Goal: Information Seeking & Learning: Check status

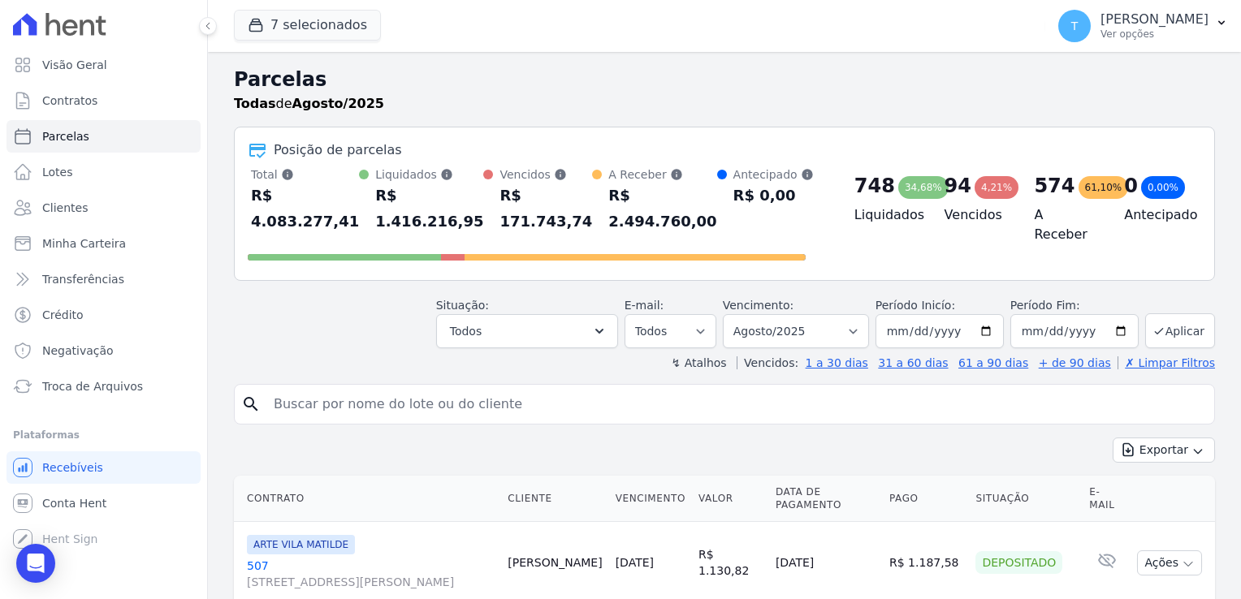
select select
click at [37, 553] on div "Open Intercom Messenger" at bounding box center [36, 564] width 43 height 43
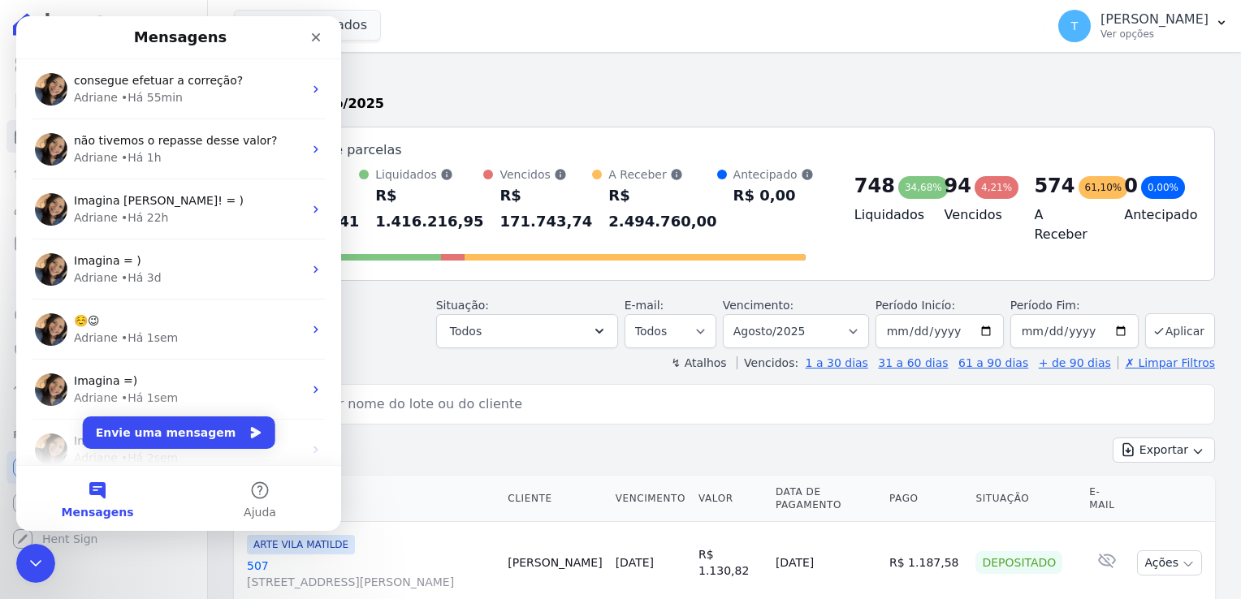
click at [523, 67] on h2 "Parcelas" at bounding box center [724, 79] width 981 height 29
click at [39, 547] on div "Encerramento do Messenger da Intercom" at bounding box center [33, 561] width 39 height 39
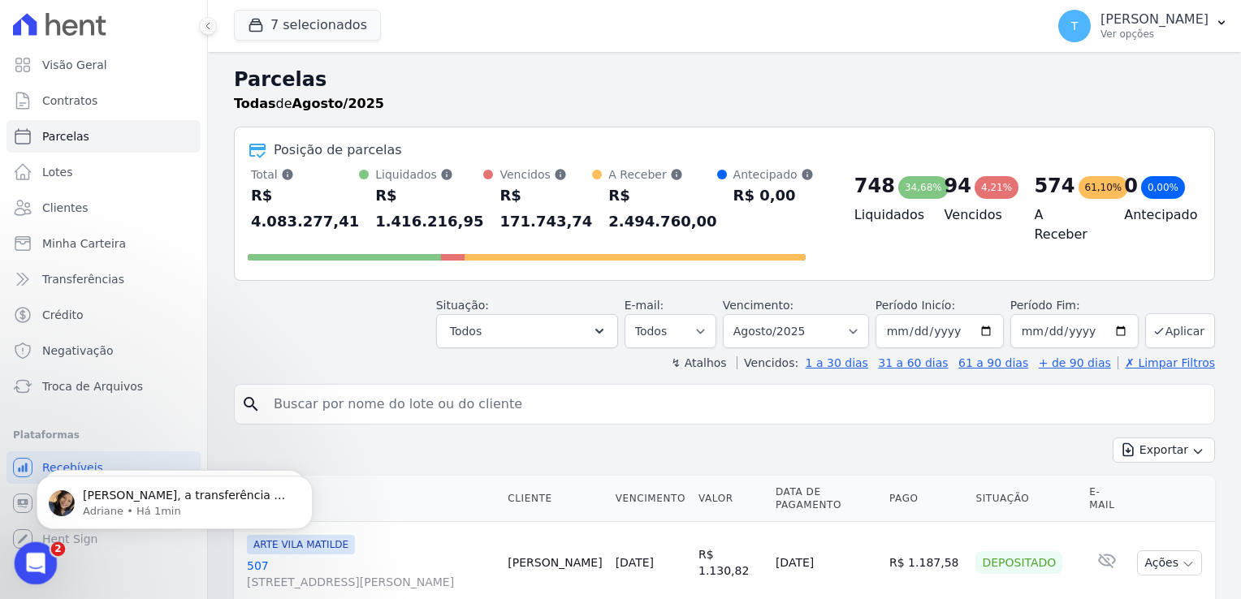
click at [27, 553] on icon "Abertura do Messenger da Intercom" at bounding box center [33, 561] width 27 height 27
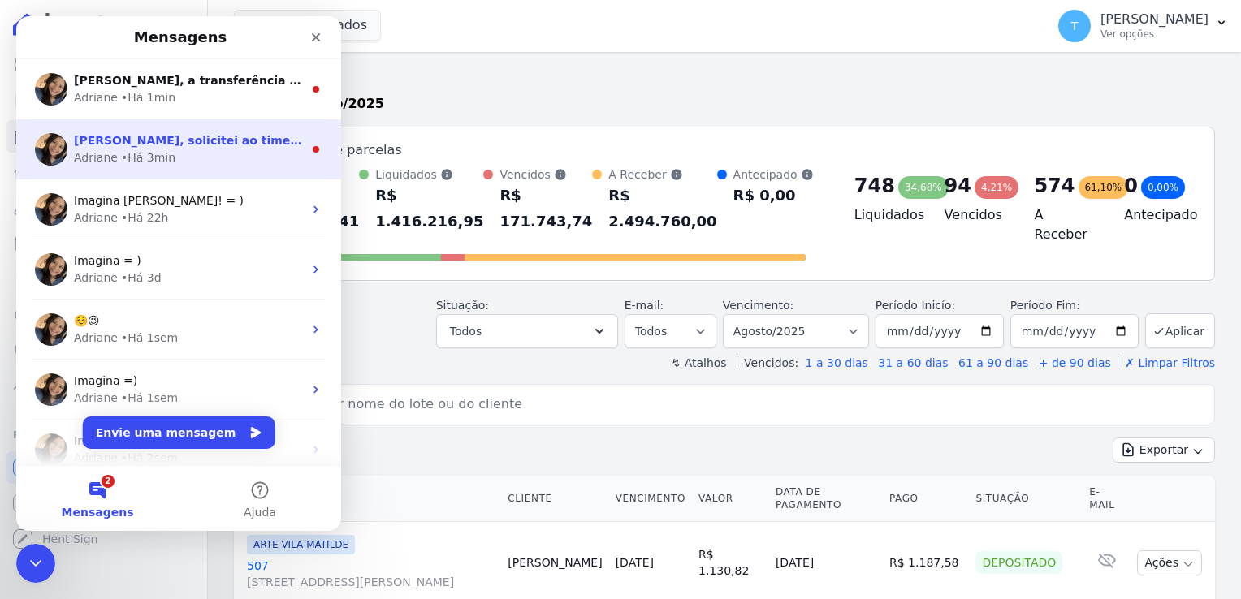
click at [146, 156] on div "• Há 3min" at bounding box center [148, 157] width 54 height 17
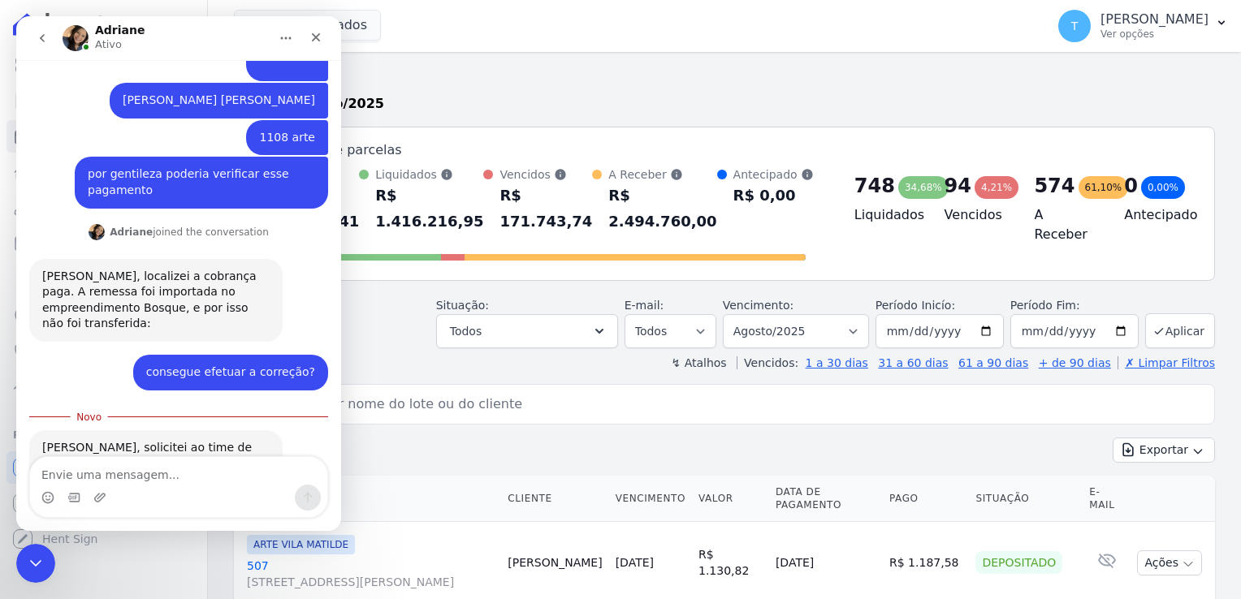
scroll to position [461, 0]
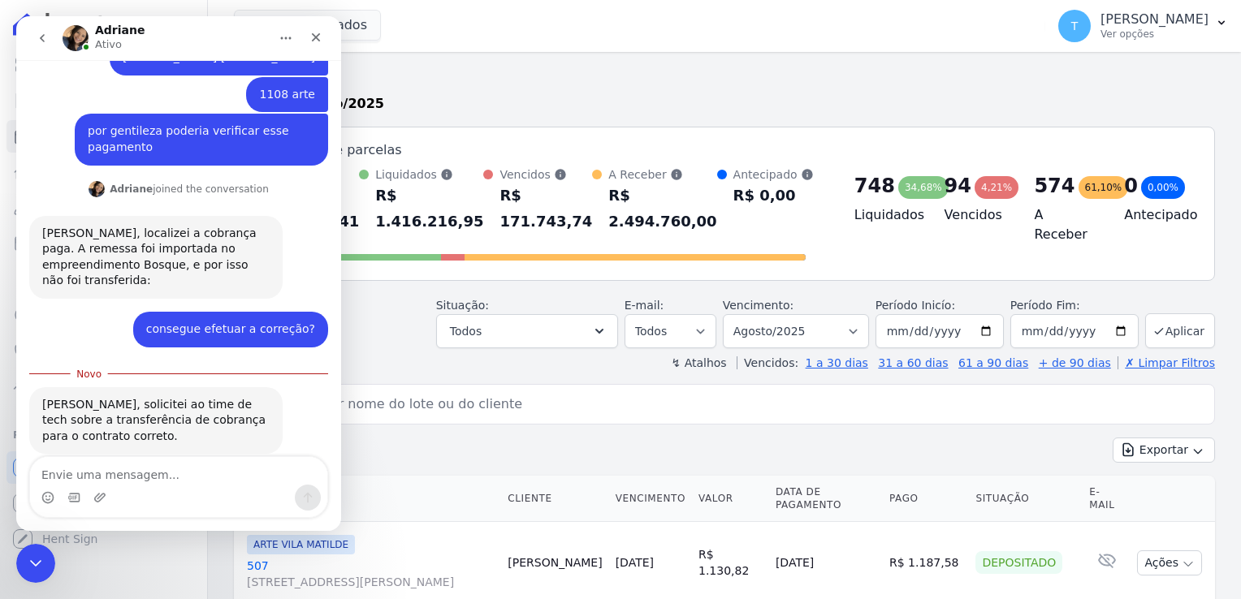
click at [79, 477] on textarea "Envie uma mensagem..." at bounding box center [178, 471] width 297 height 28
type textarea "ok, obrigada"
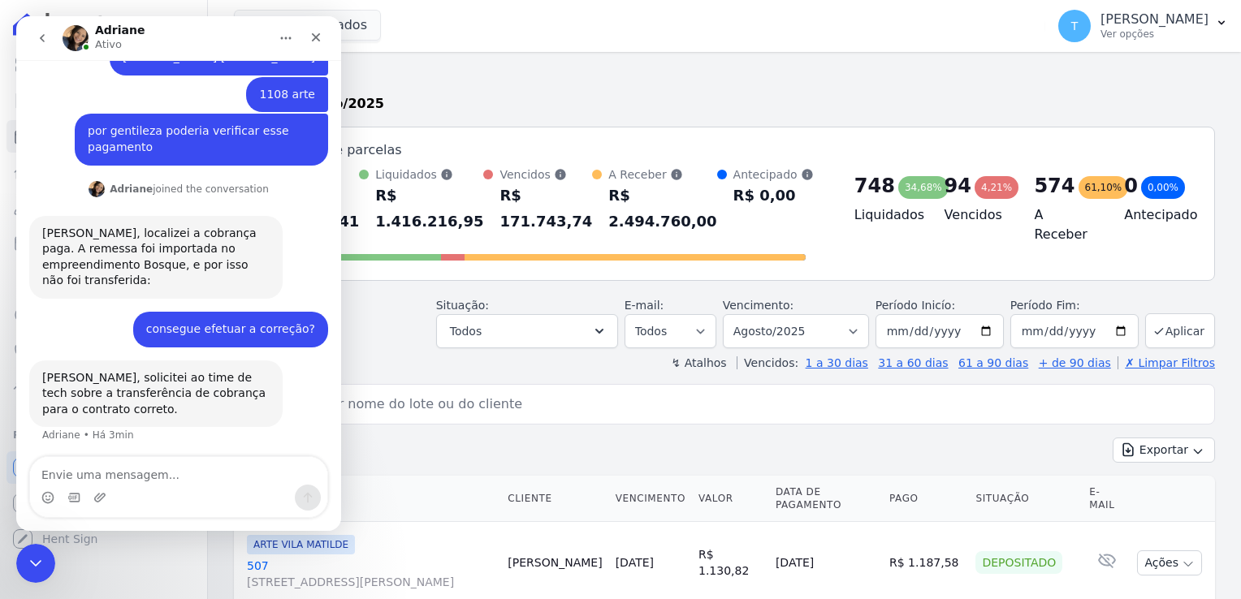
scroll to position [483, 0]
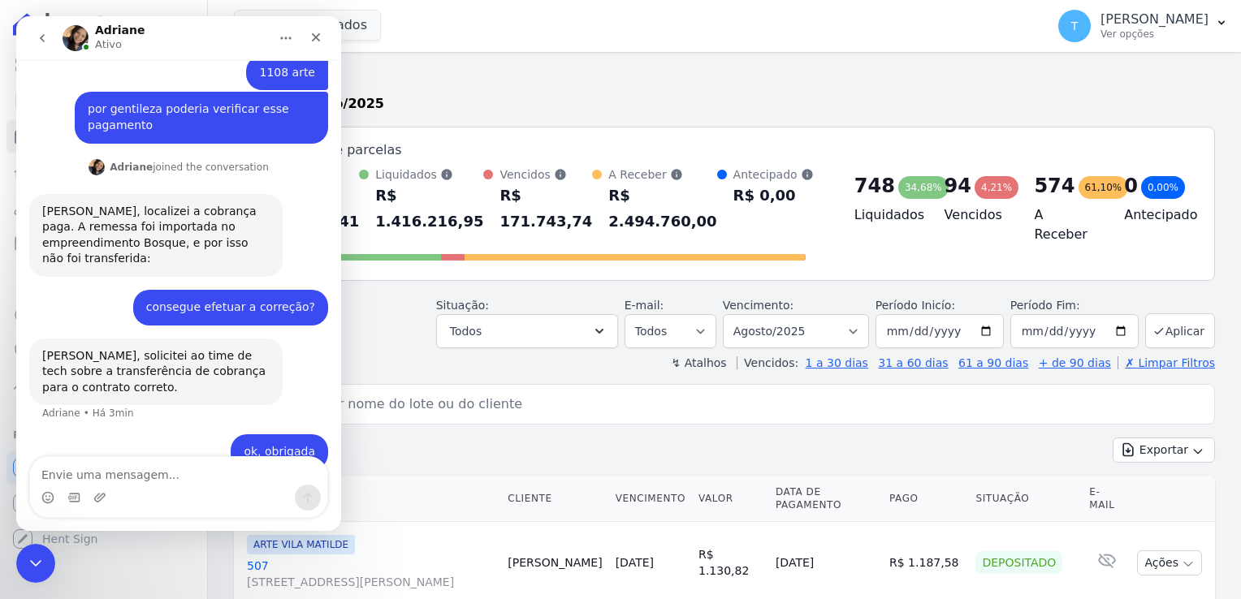
click at [41, 32] on icon "go back" at bounding box center [42, 38] width 13 height 13
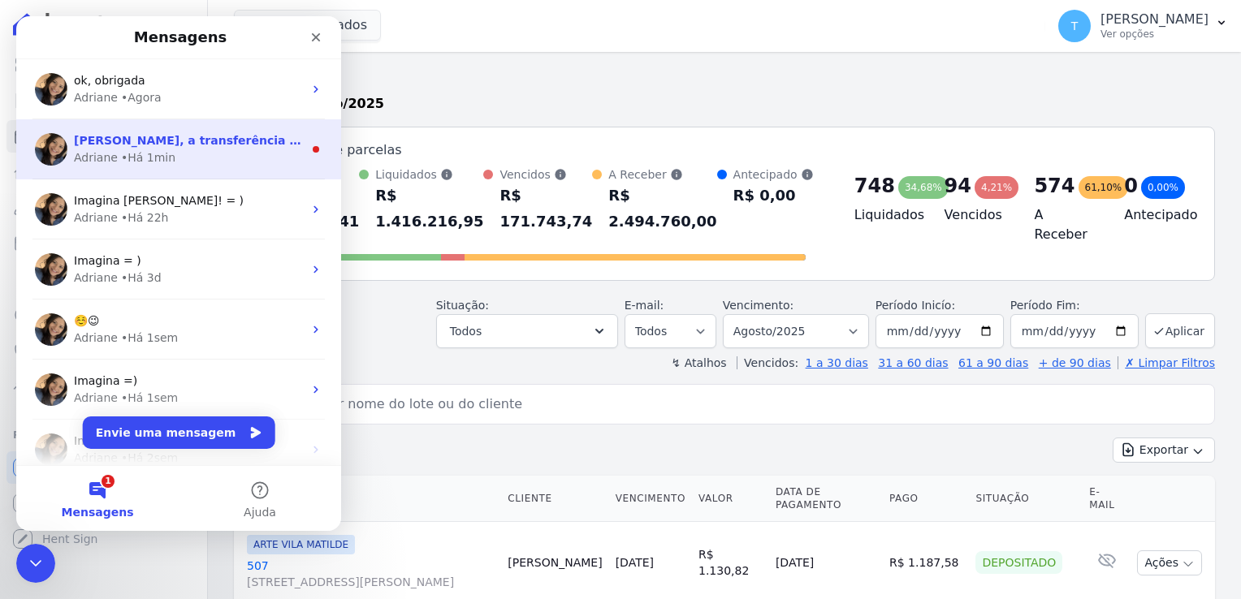
click at [126, 159] on div "• Há 1min" at bounding box center [148, 157] width 54 height 17
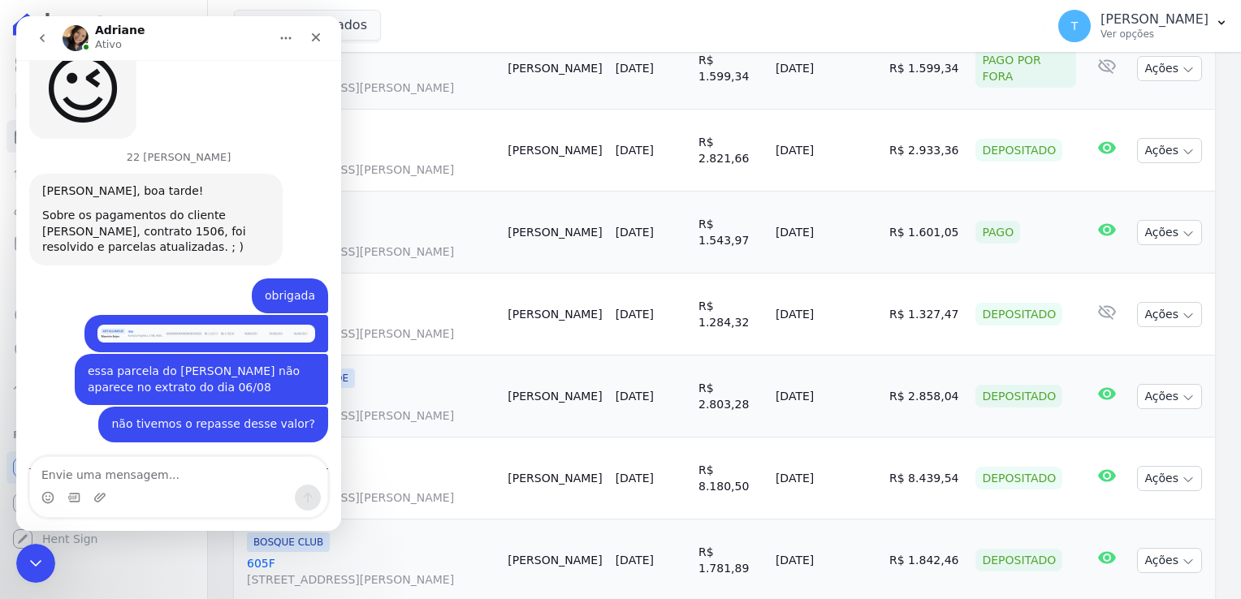
scroll to position [650, 0]
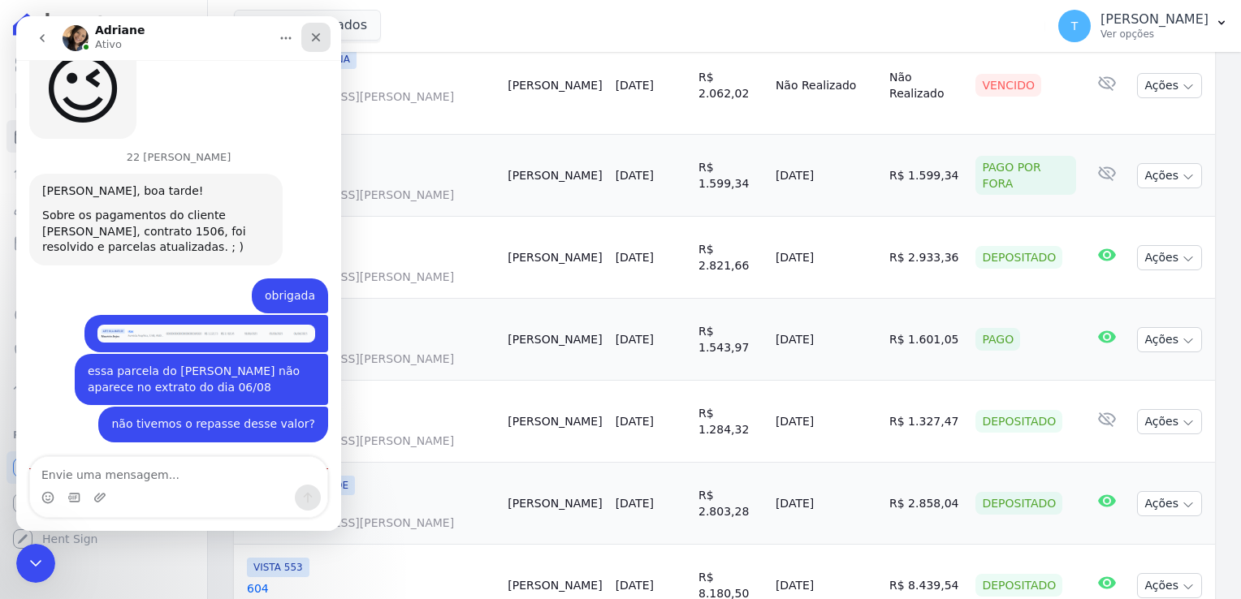
click at [311, 41] on icon "Fechar" at bounding box center [315, 37] width 13 height 13
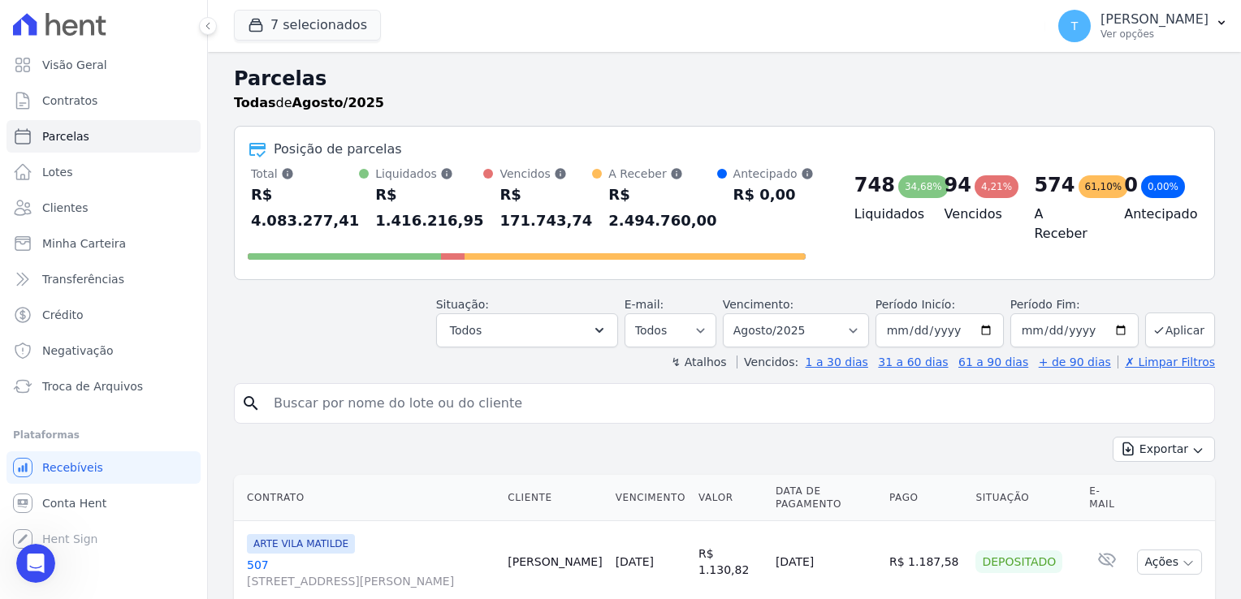
scroll to position [0, 0]
click at [528, 388] on input "search" at bounding box center [736, 404] width 944 height 32
type input "Natalia Cavalcante de Moura"
drag, startPoint x: 489, startPoint y: 381, endPoint x: 244, endPoint y: 364, distance: 245.9
click at [244, 384] on div "search Natalia Cavalcante de Moura" at bounding box center [724, 404] width 981 height 41
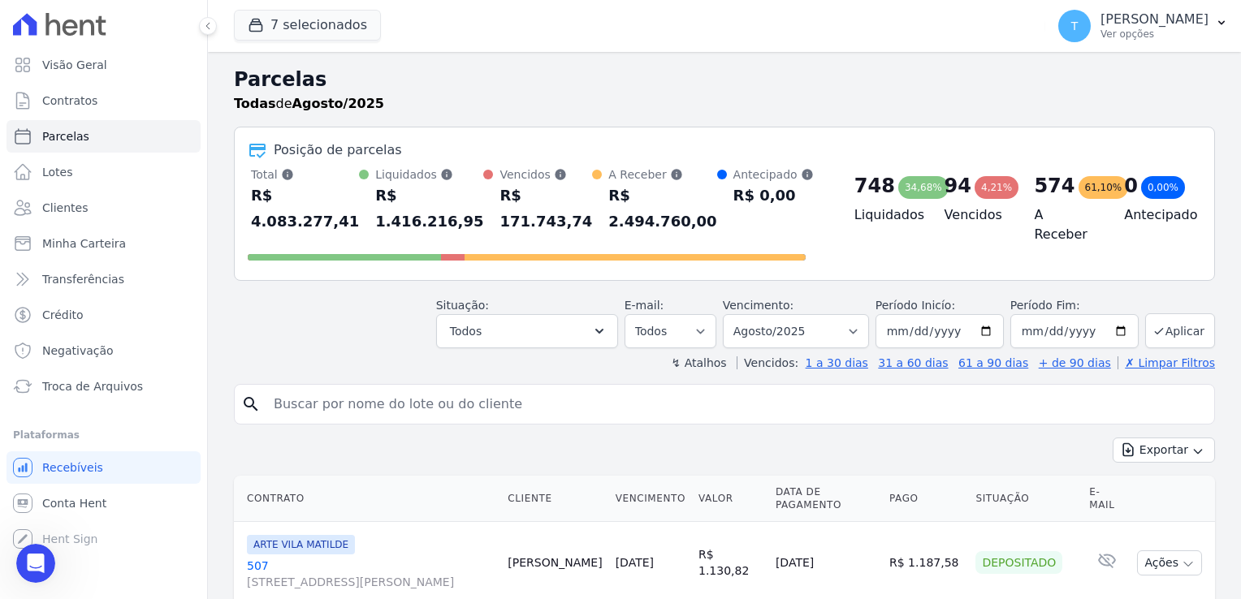
click at [655, 388] on input "search" at bounding box center [736, 404] width 944 height 32
type input "[PERSON_NAME] dos Anjos"
select select
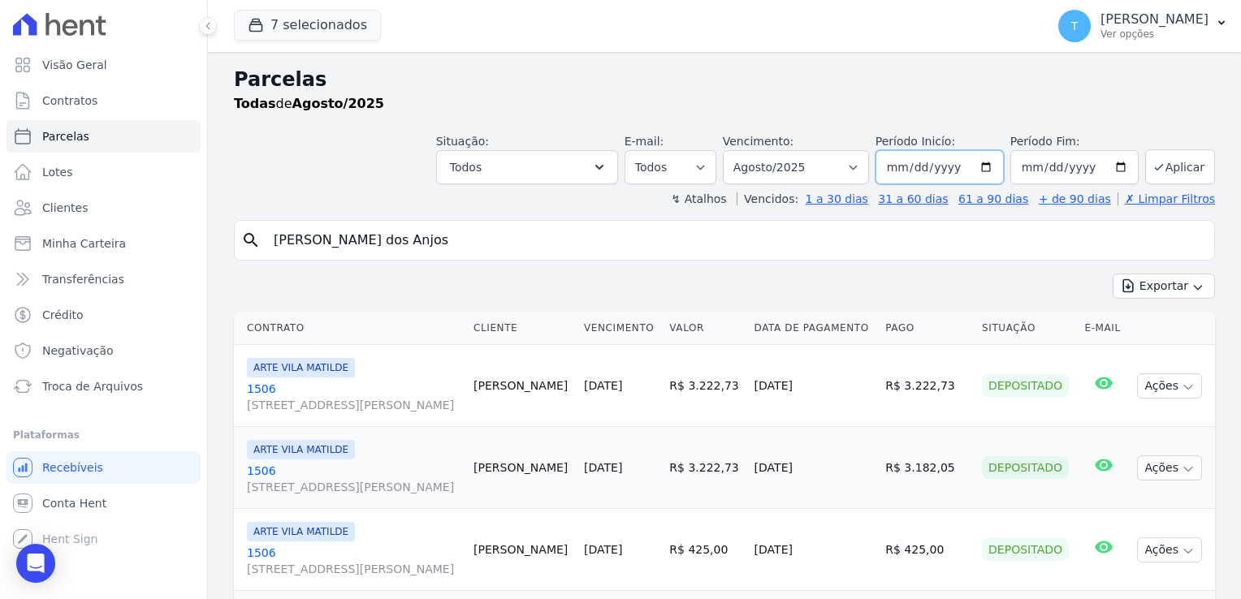
click at [979, 164] on input "2025-08-01" at bounding box center [939, 167] width 128 height 34
click at [747, 229] on input "[PERSON_NAME] dos Anjos" at bounding box center [736, 240] width 944 height 32
click at [91, 245] on span "Minha Carteira" at bounding box center [84, 244] width 84 height 16
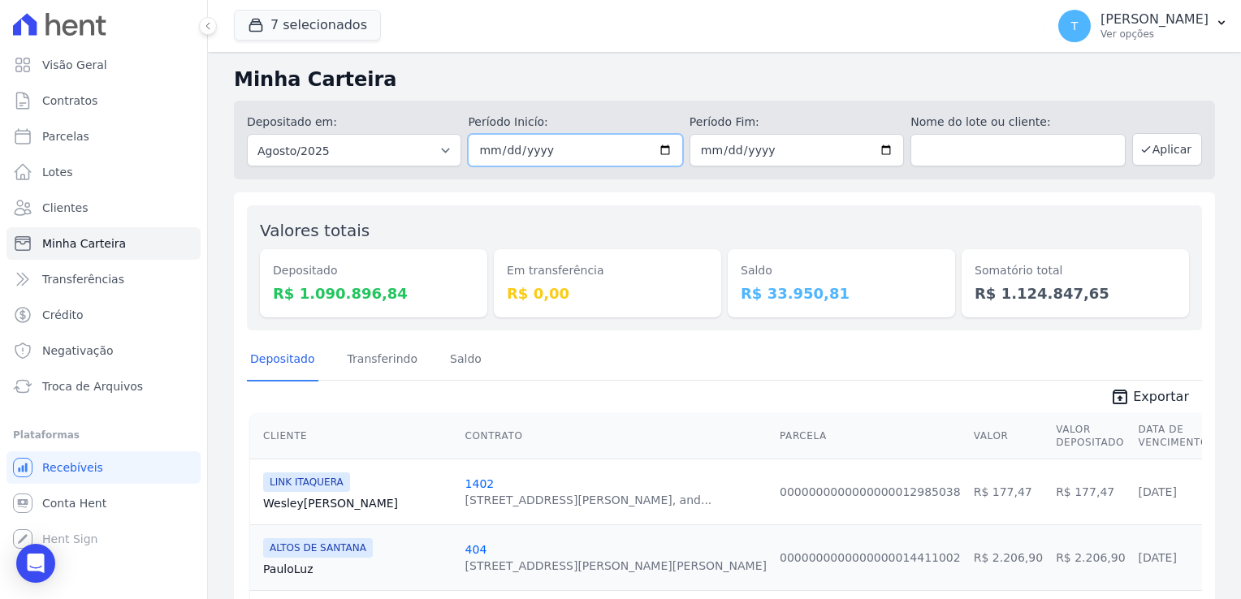
click at [663, 151] on input "2025-08-01" at bounding box center [575, 150] width 214 height 32
type input "[DATE]"
click at [886, 155] on input "2025-08-31" at bounding box center [797, 150] width 214 height 32
type input "[DATE]"
click at [994, 154] on input "text" at bounding box center [1017, 150] width 214 height 32
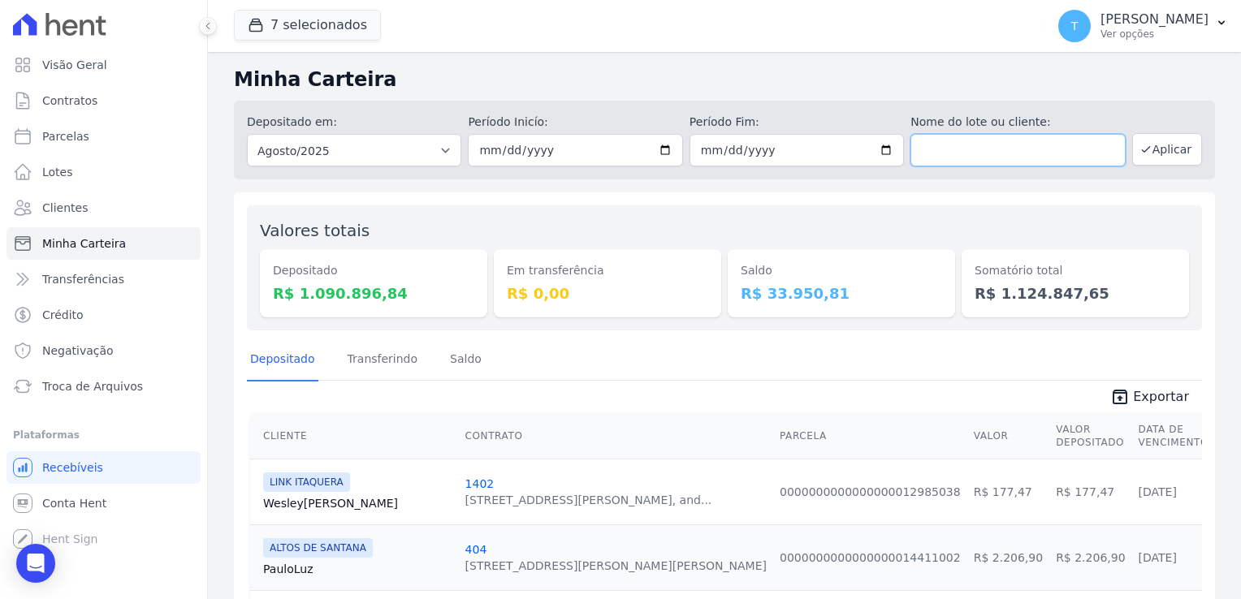
type input "[PERSON_NAME] dos Anjos"
click at [1174, 147] on button "Aplicar" at bounding box center [1167, 149] width 70 height 32
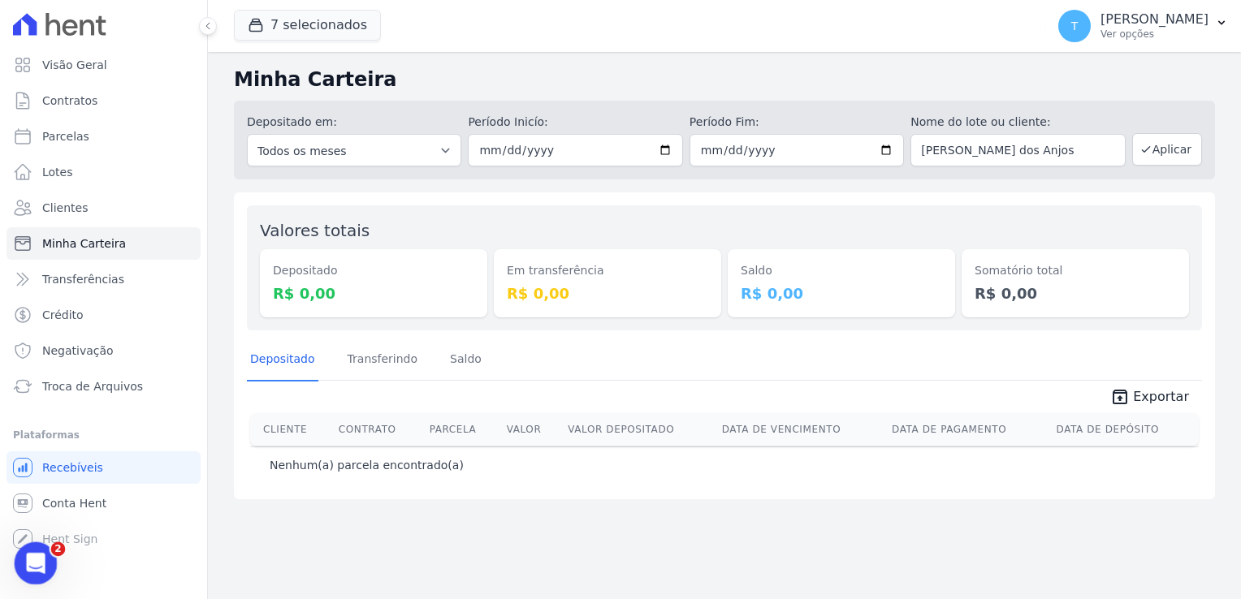
click at [32, 547] on div "Abertura do Messenger da Intercom" at bounding box center [33, 561] width 54 height 54
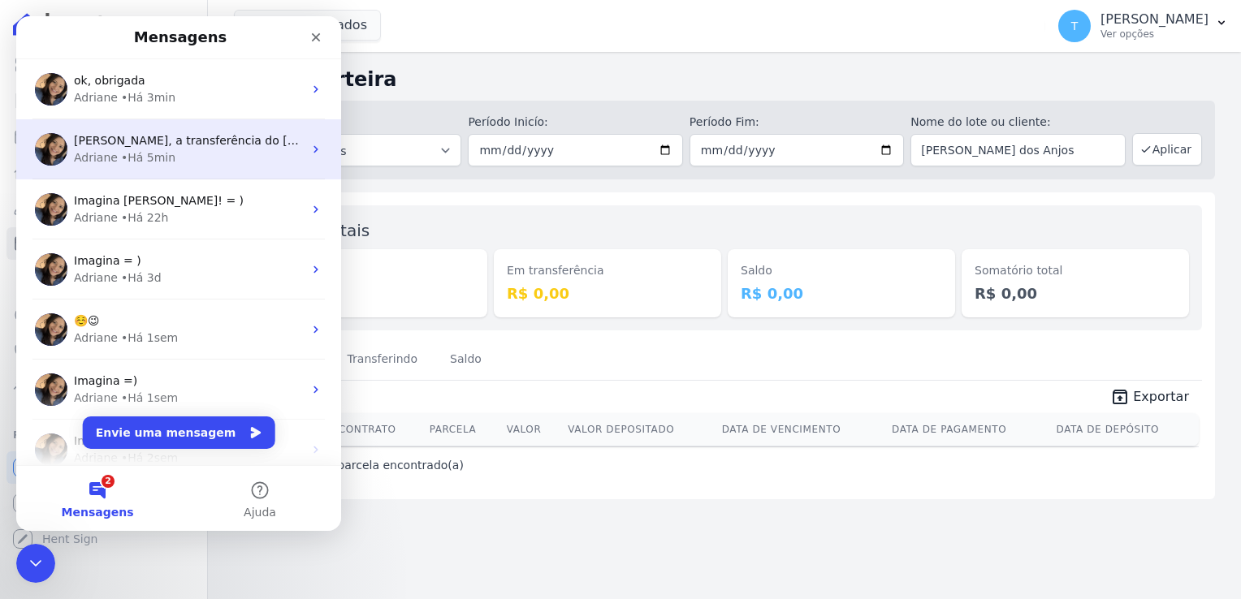
click at [192, 145] on span "[PERSON_NAME], a transferência do [PERSON_NAME] consta no valor total da transf…" at bounding box center [457, 140] width 766 height 13
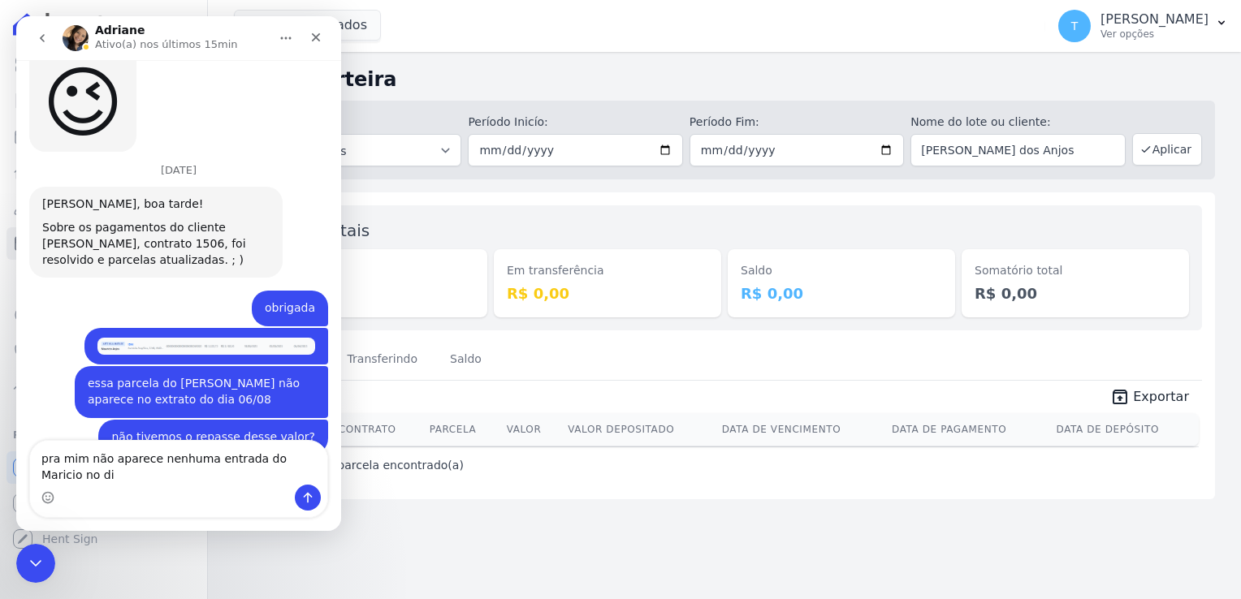
scroll to position [2222, 0]
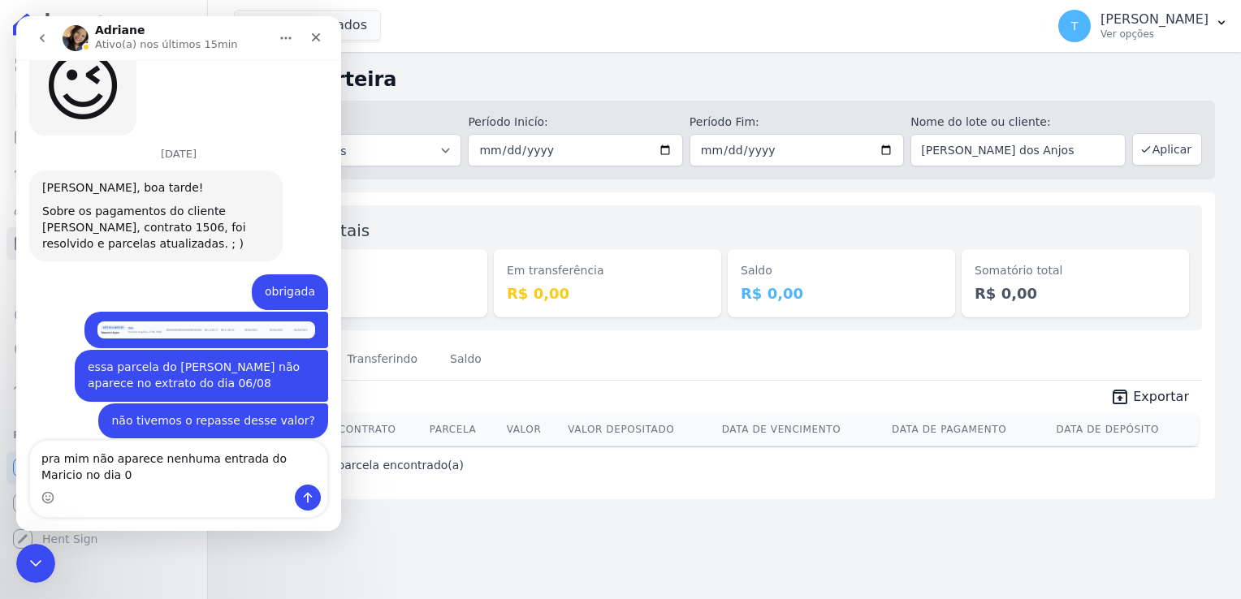
type textarea "pra mim não aparece nenhuma entrada do Maricio no dia 06"
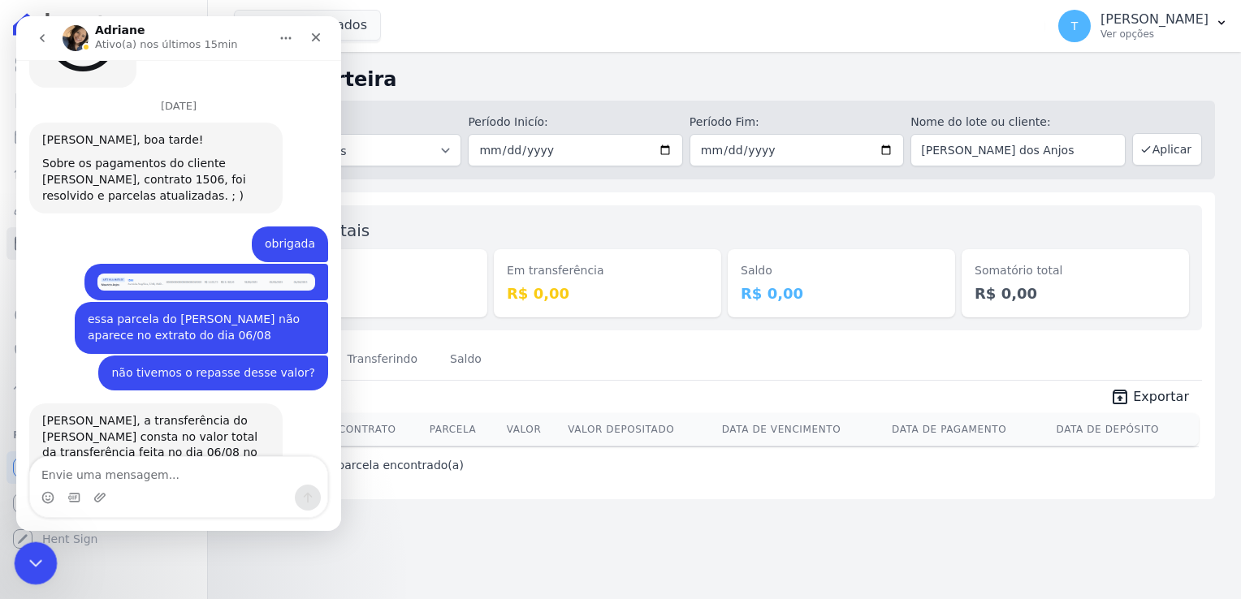
click at [28, 558] on icon "Encerramento do Messenger da Intercom" at bounding box center [33, 561] width 11 height 6
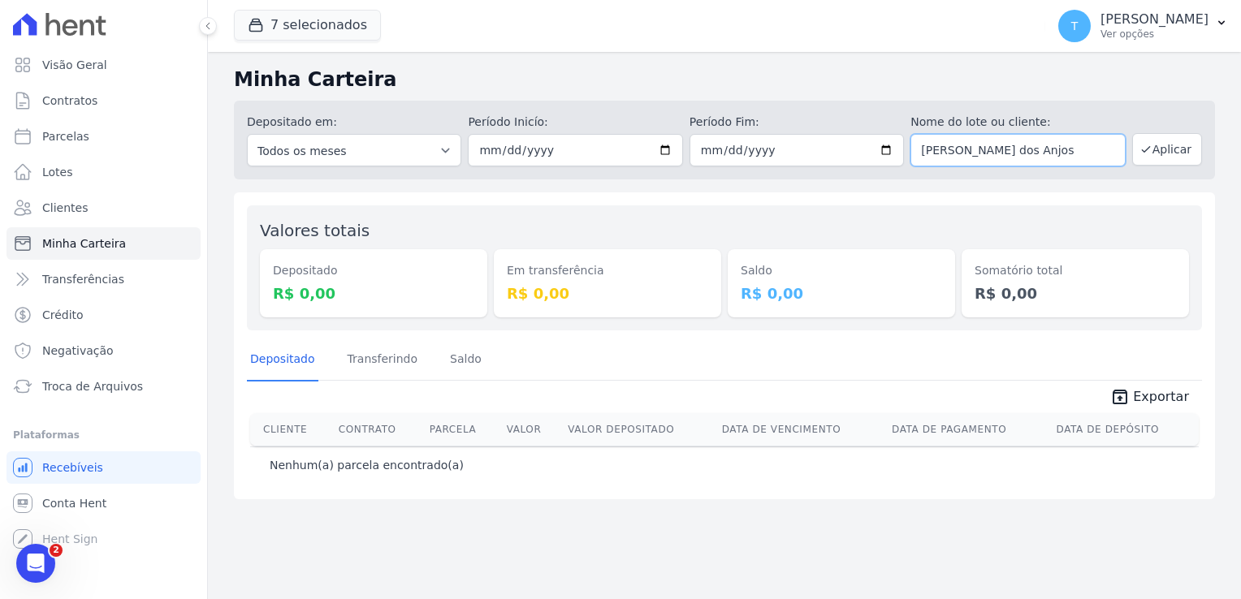
drag, startPoint x: 1083, startPoint y: 157, endPoint x: 854, endPoint y: 130, distance: 229.8
click at [854, 130] on div "Depositado em: Todos os meses Julho/2017 Agosto/2017 Setembro/2017 Outubro/2017…" at bounding box center [724, 140] width 981 height 79
click at [1166, 145] on button "Aplicar" at bounding box center [1167, 149] width 70 height 32
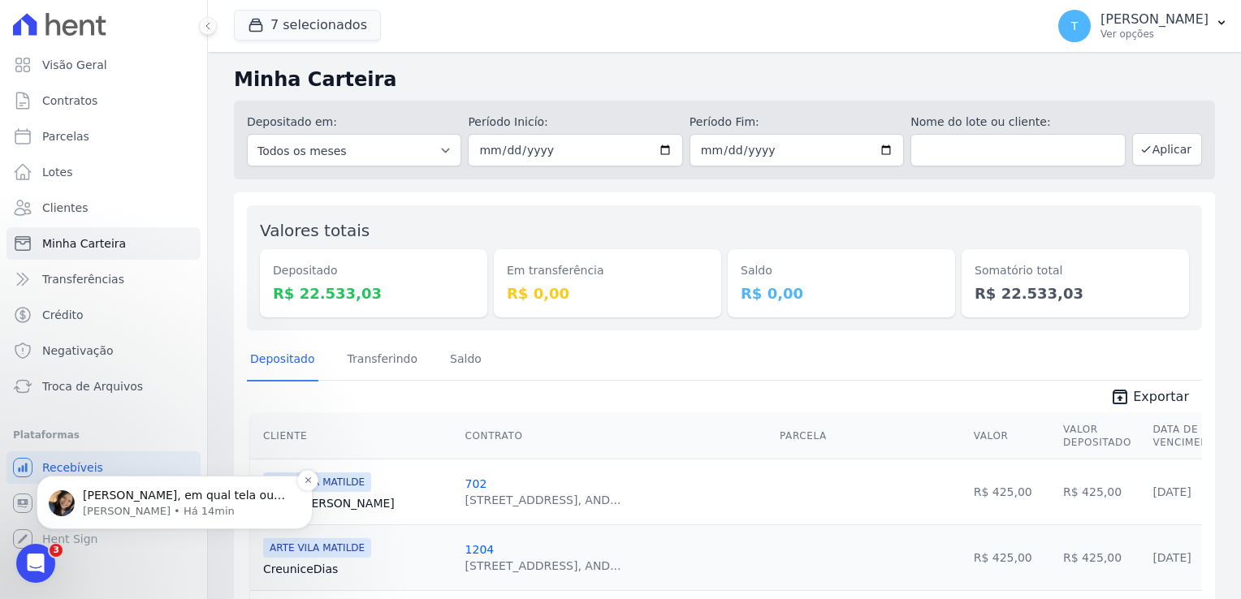
click at [144, 508] on p "[PERSON_NAME] • Há 14min" at bounding box center [188, 511] width 210 height 15
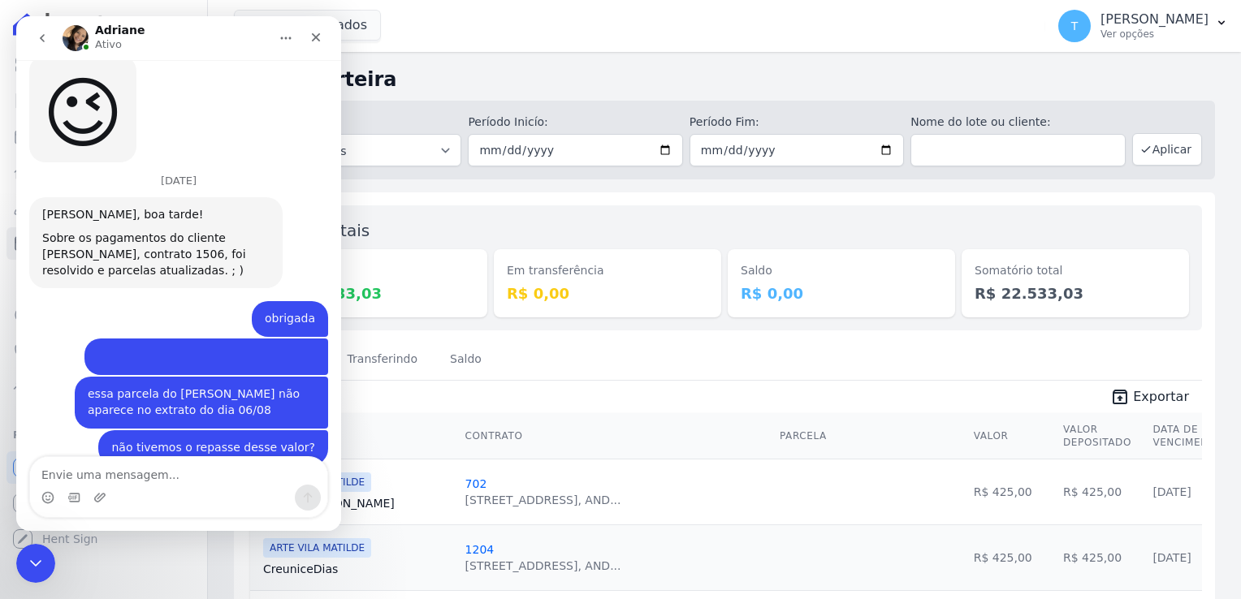
scroll to position [2345, 0]
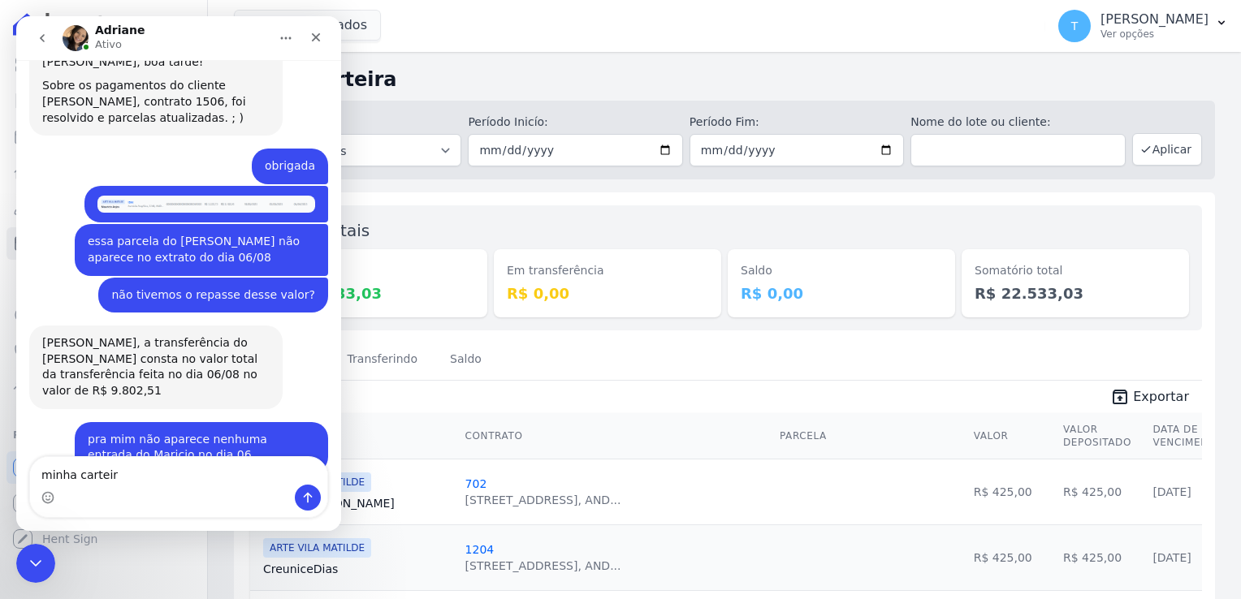
type textarea "minha carteira"
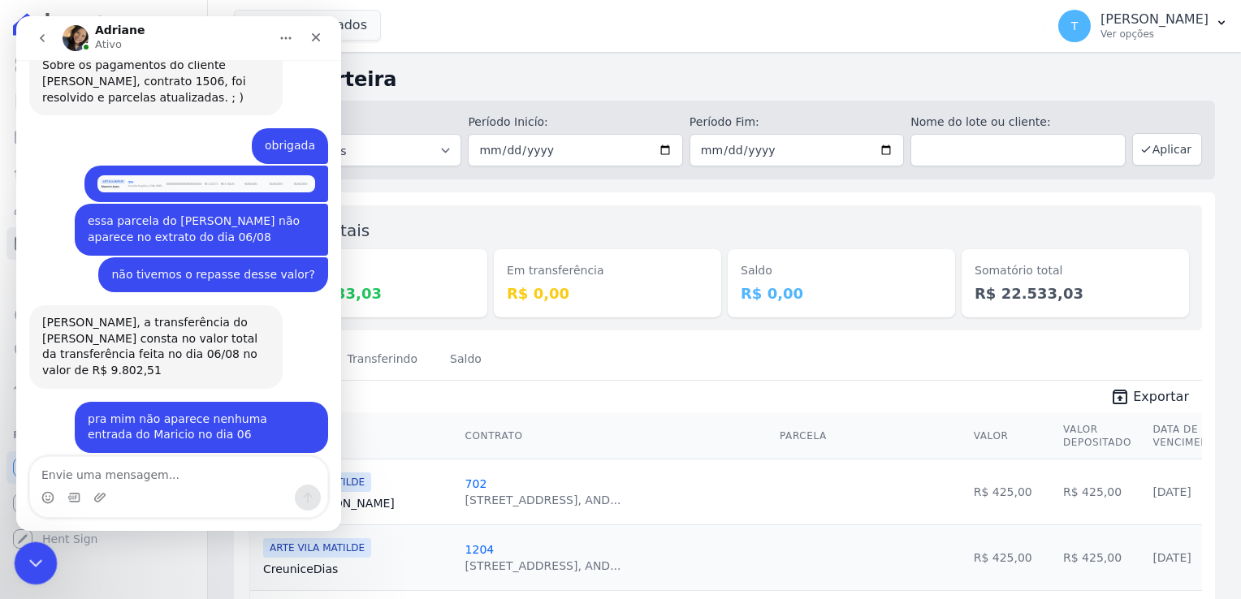
click at [27, 555] on icon "Encerramento do Messenger da Intercom" at bounding box center [33, 560] width 19 height 19
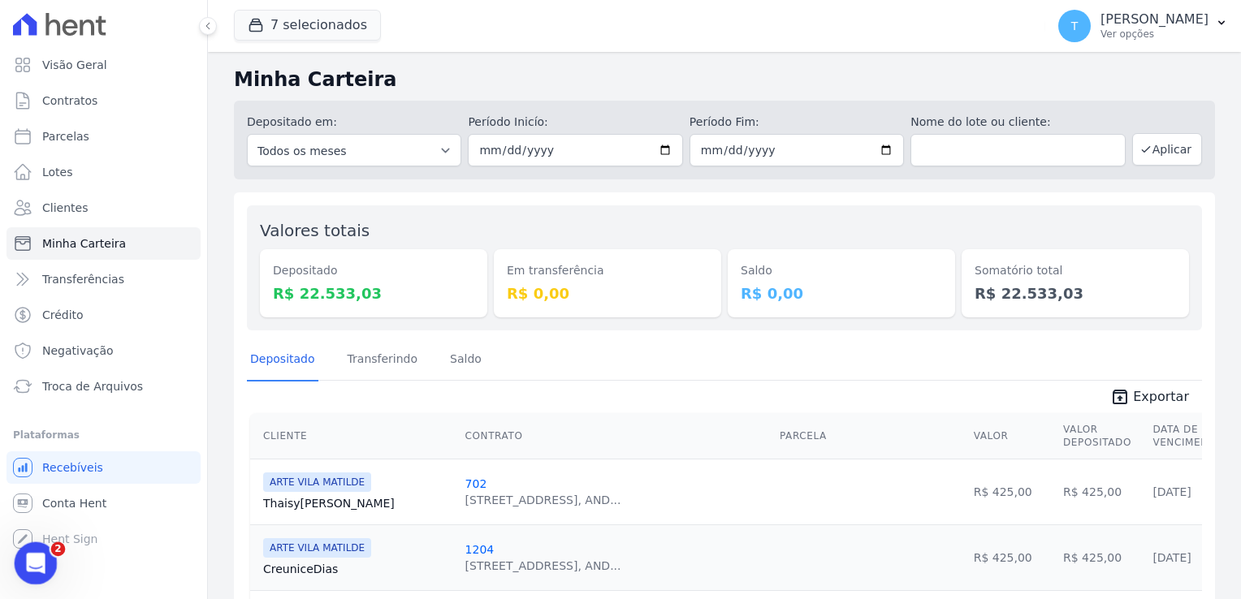
click at [42, 563] on icon "Abertura do Messenger da Intercom" at bounding box center [33, 561] width 27 height 27
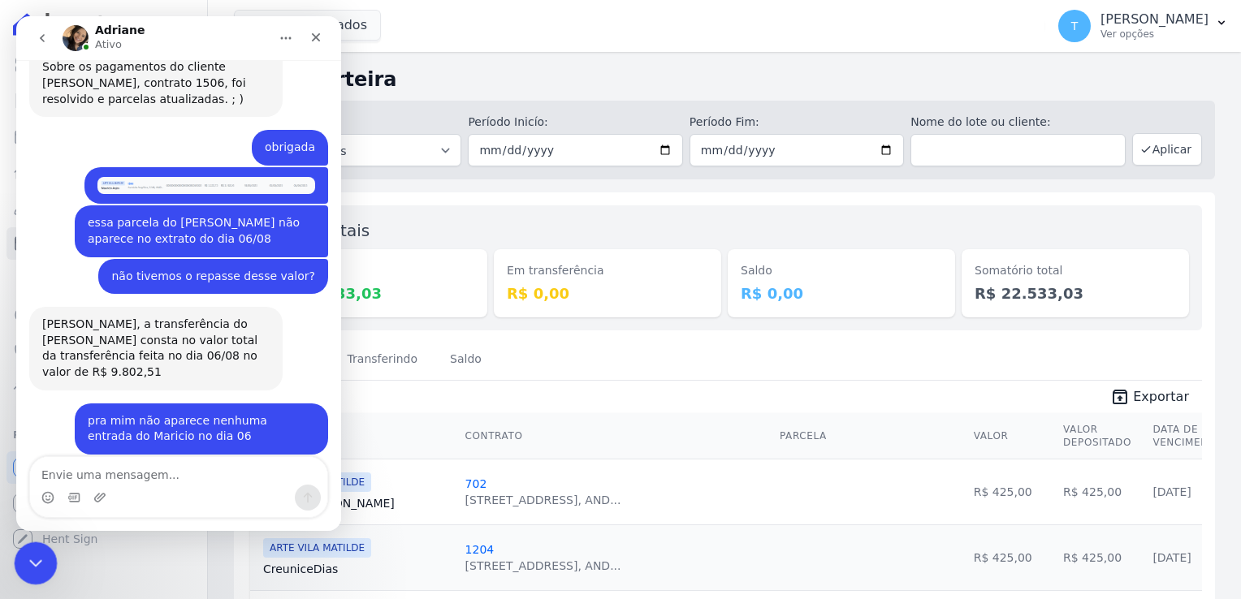
click at [44, 563] on div "Encerramento do Messenger da Intercom" at bounding box center [33, 561] width 39 height 39
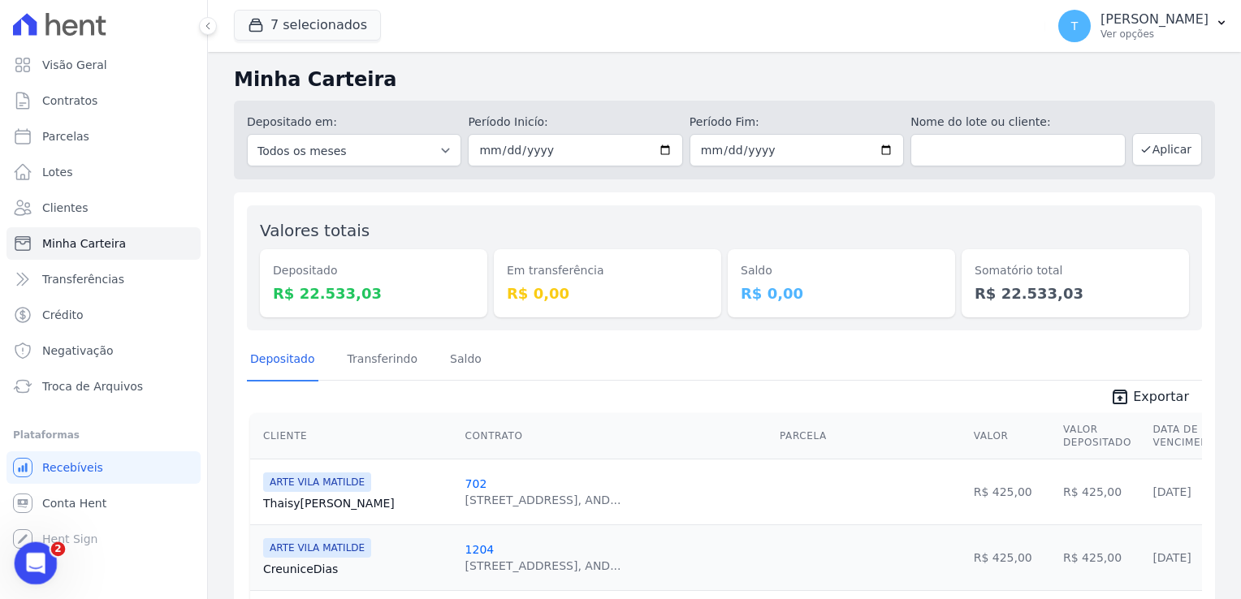
click at [38, 558] on icon "Abertura do Messenger da Intercom" at bounding box center [33, 561] width 27 height 27
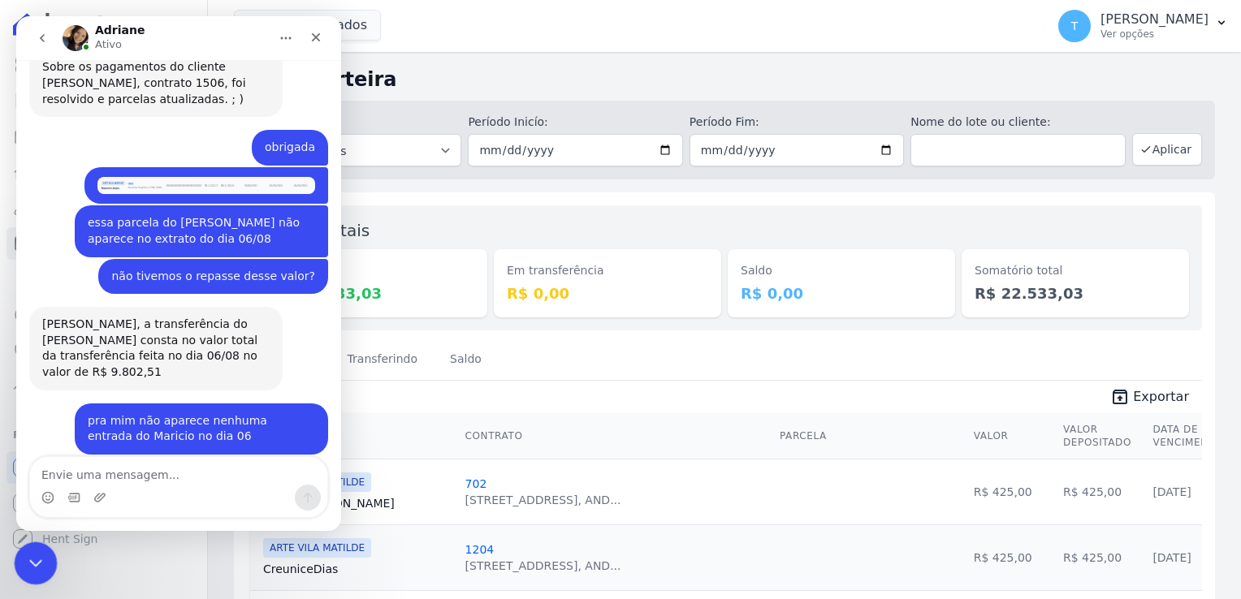
click at [38, 558] on icon "Encerramento do Messenger da Intercom" at bounding box center [33, 561] width 11 height 6
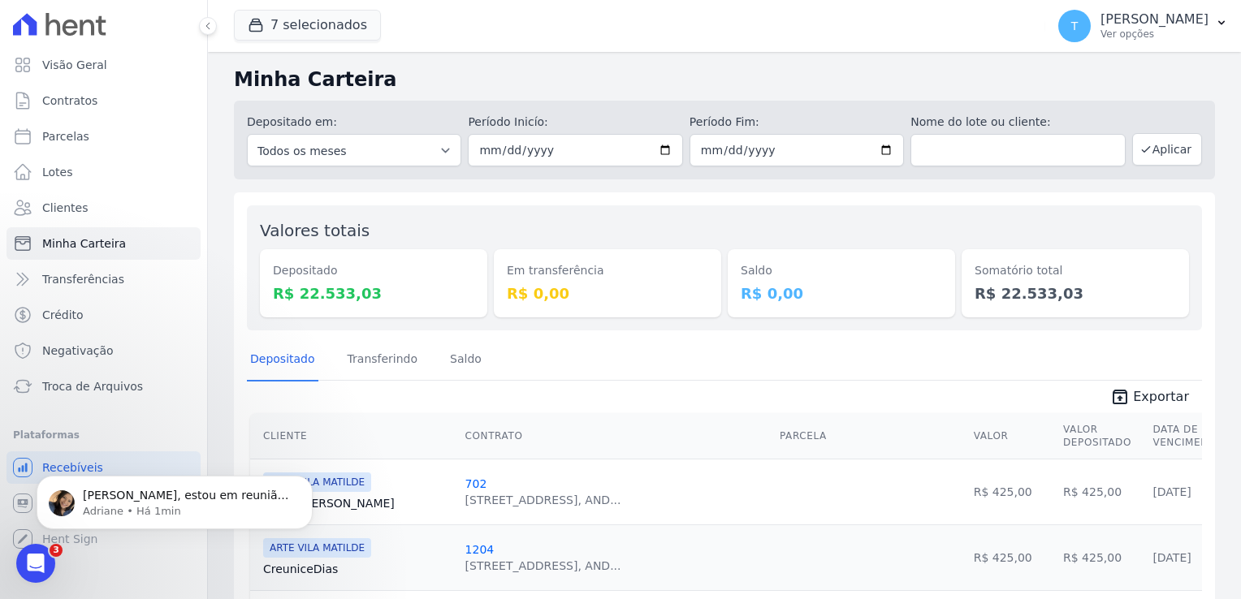
scroll to position [2446, 0]
